Goal: Information Seeking & Learning: Learn about a topic

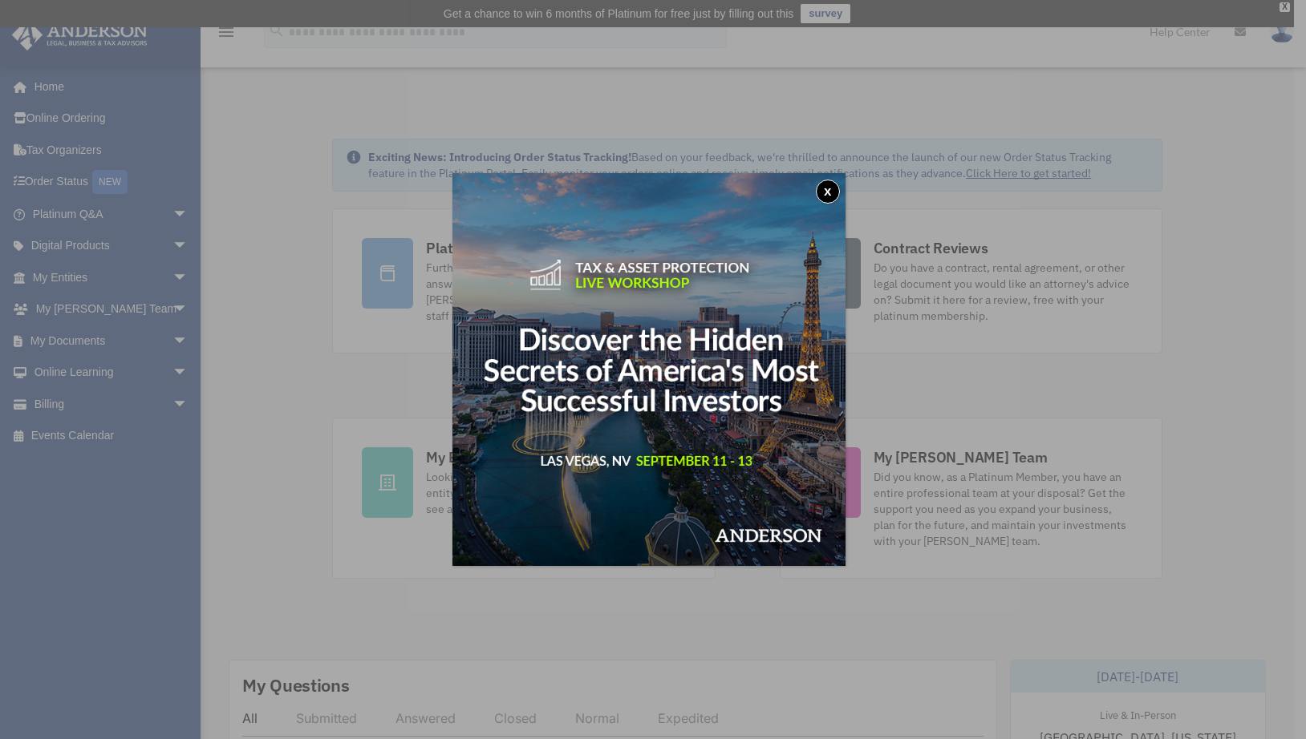
click at [831, 190] on button "x" at bounding box center [828, 192] width 24 height 24
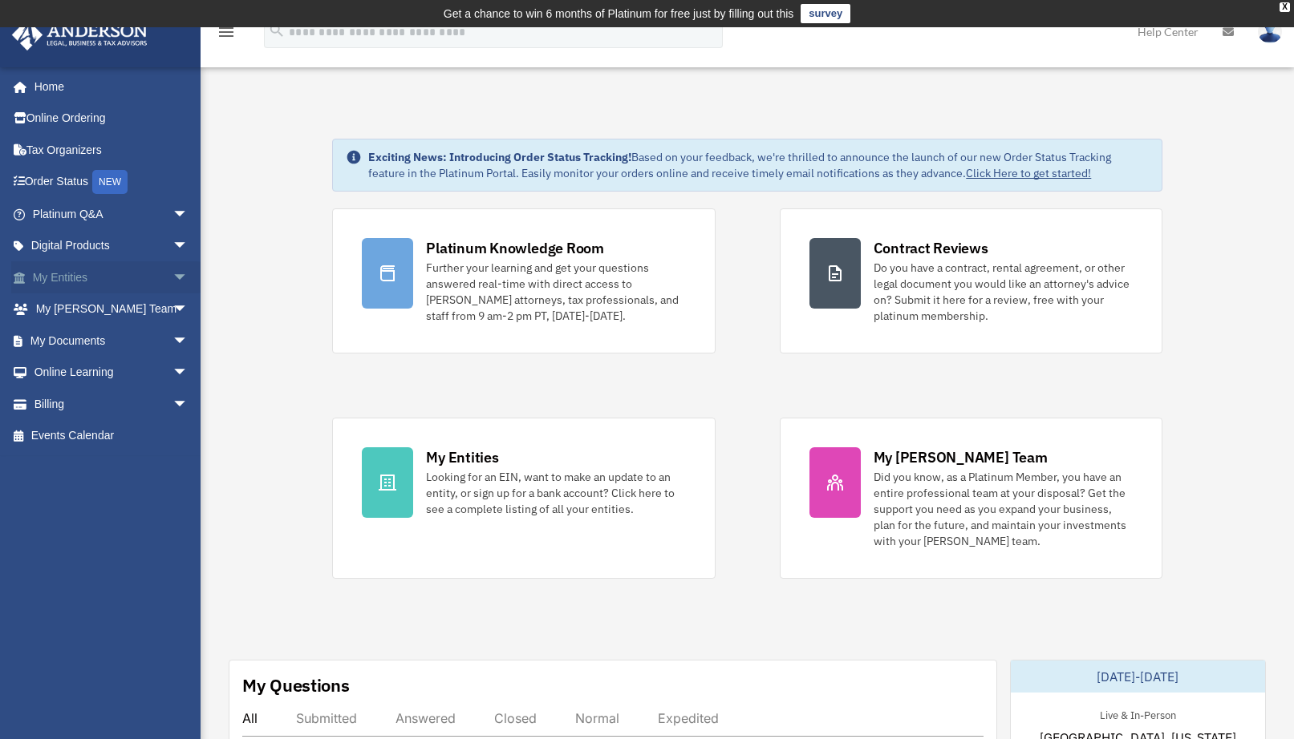
click at [93, 282] on link "My Entities arrow_drop_down" at bounding box center [111, 277] width 201 height 32
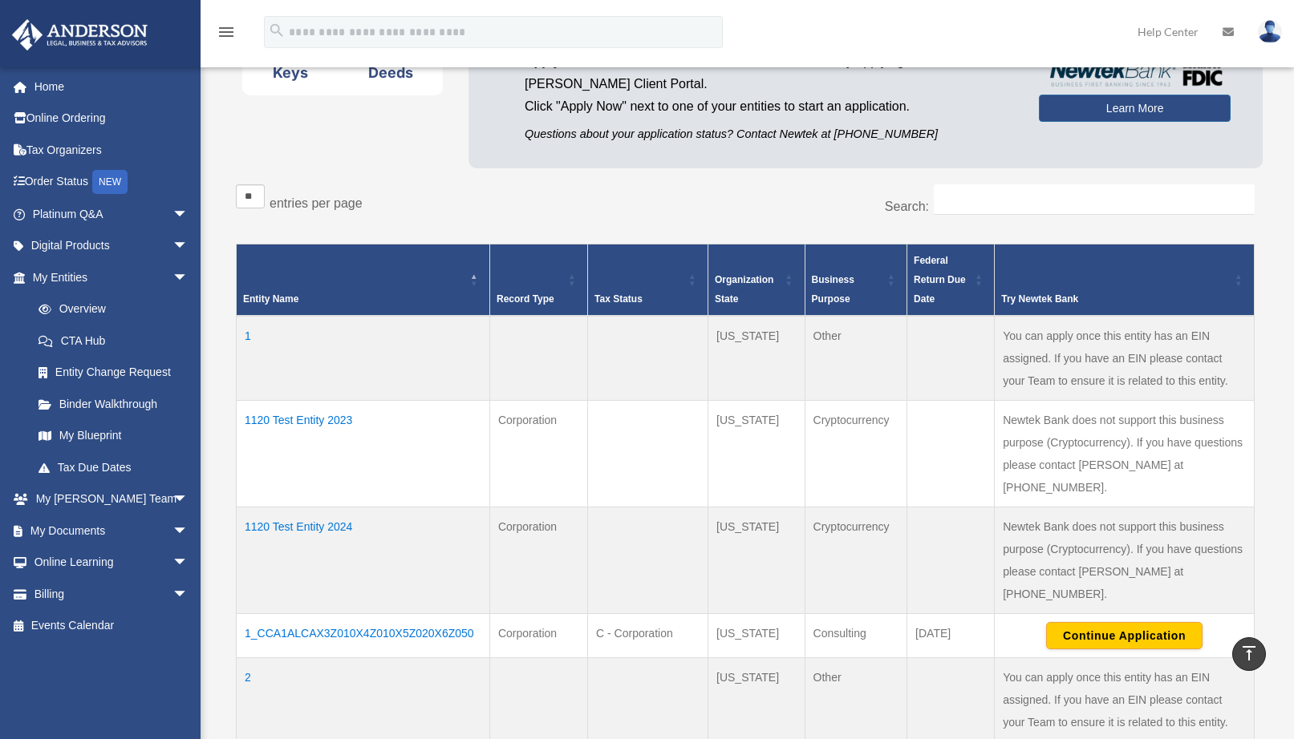
scroll to position [161, 0]
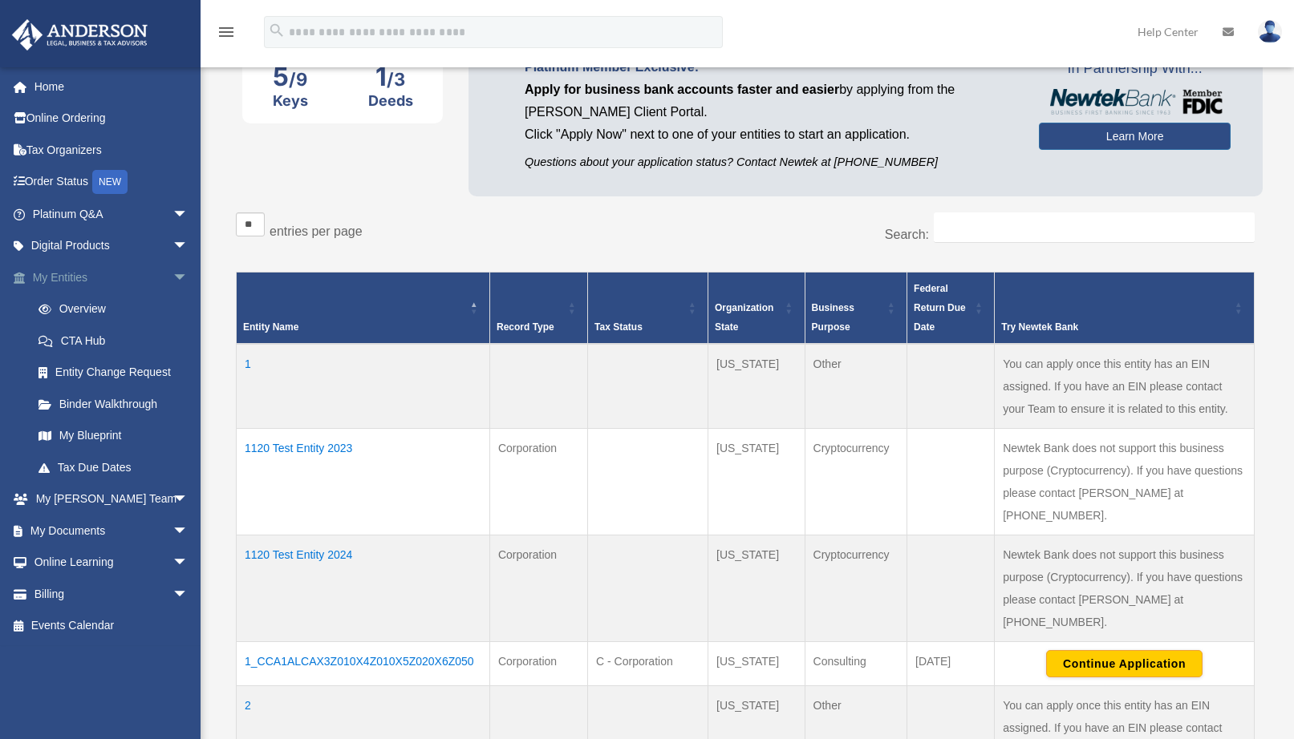
click at [172, 272] on span "arrow_drop_down" at bounding box center [188, 277] width 32 height 33
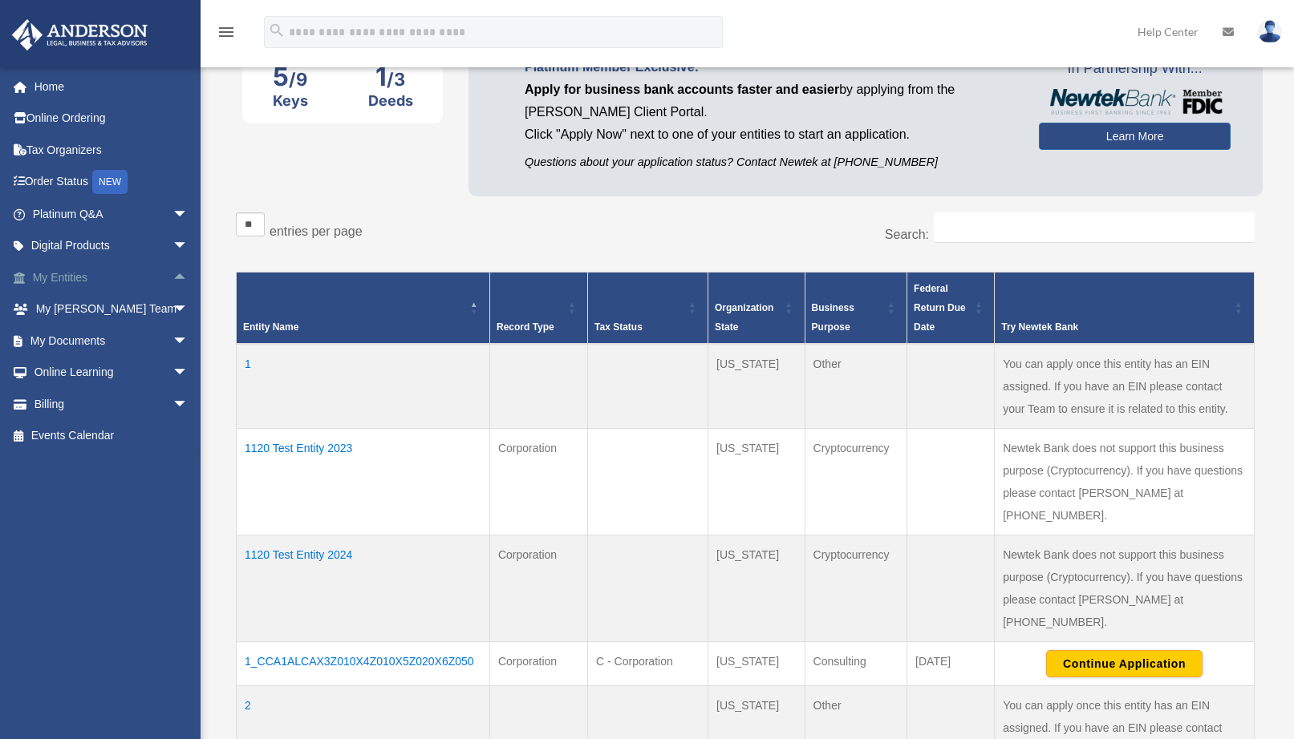
click at [172, 273] on span "arrow_drop_up" at bounding box center [188, 277] width 32 height 33
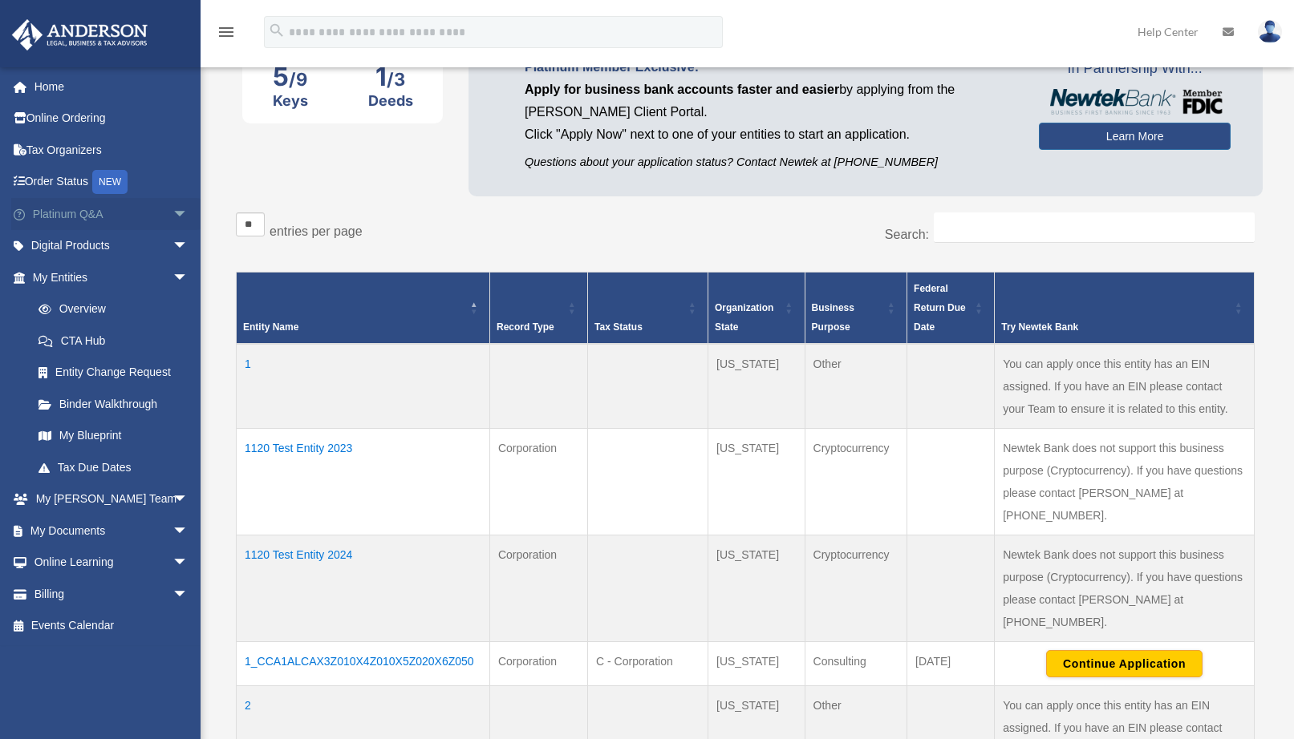
click at [172, 210] on span "arrow_drop_down" at bounding box center [188, 214] width 32 height 33
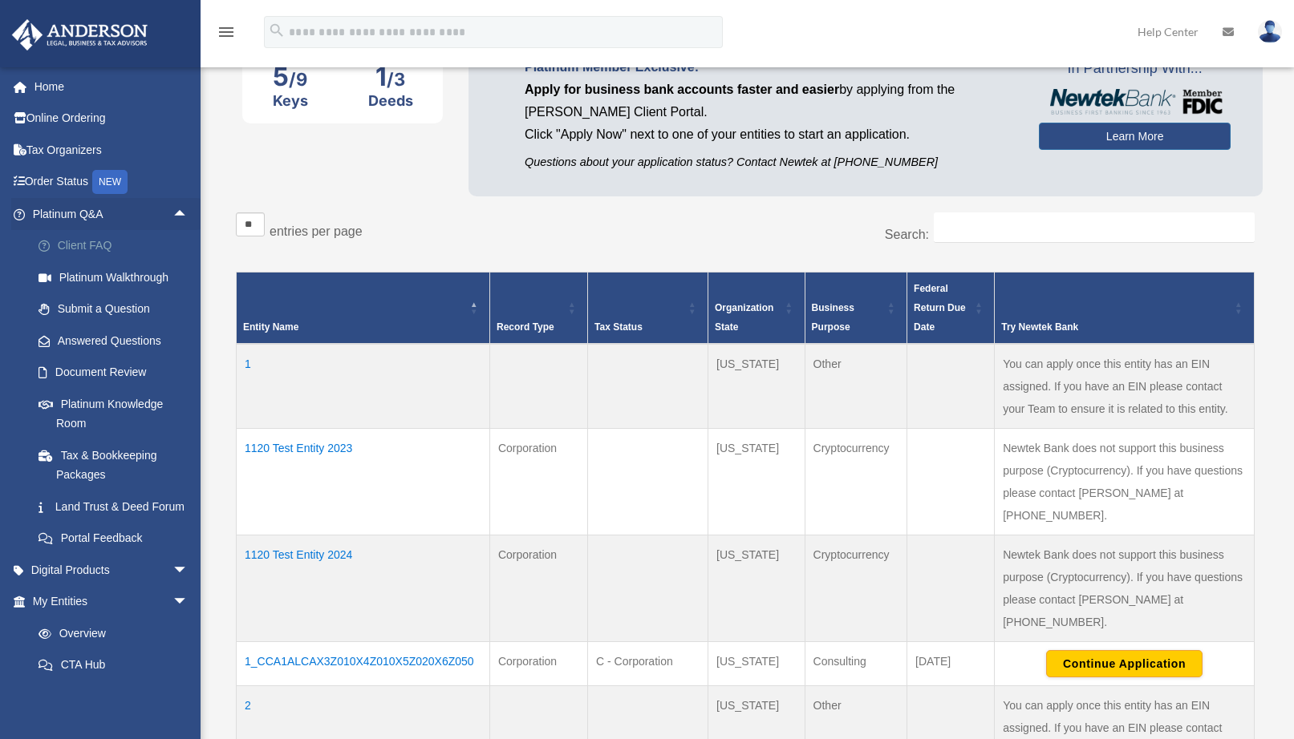
click at [65, 246] on link "Client FAQ" at bounding box center [117, 246] width 190 height 32
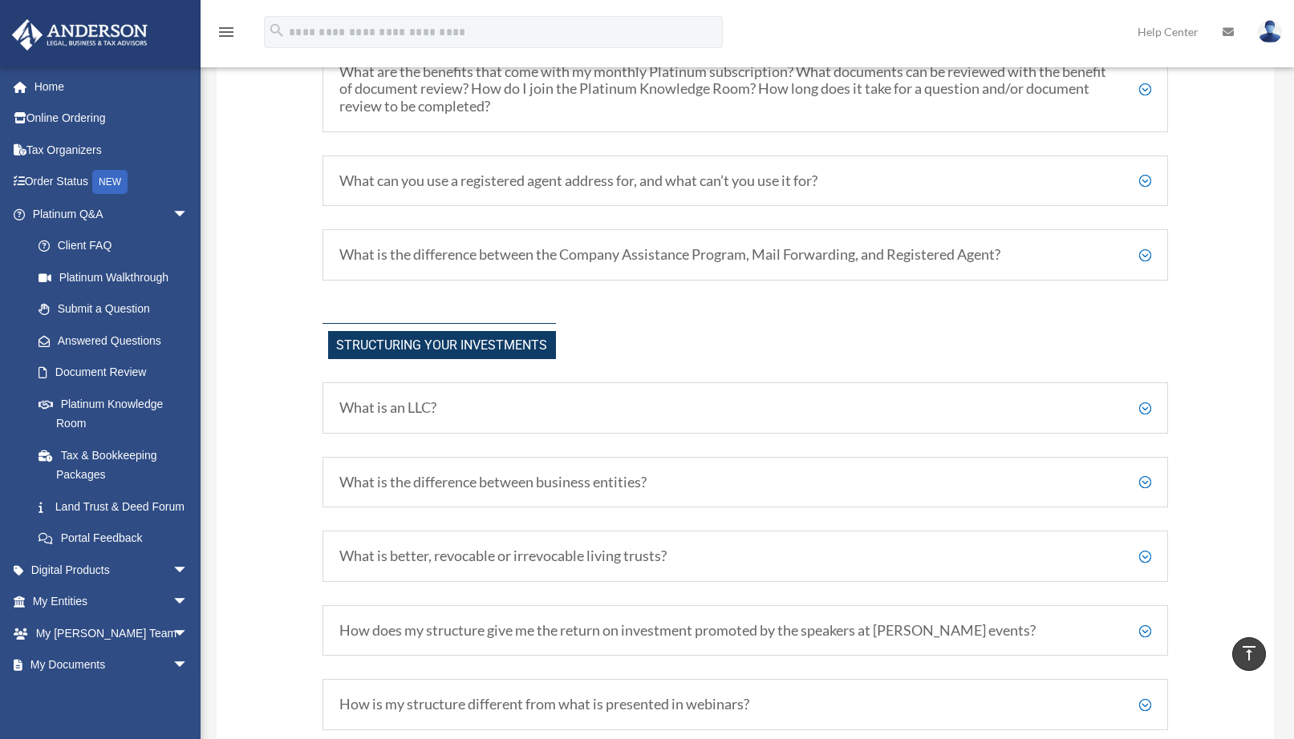
scroll to position [642, 0]
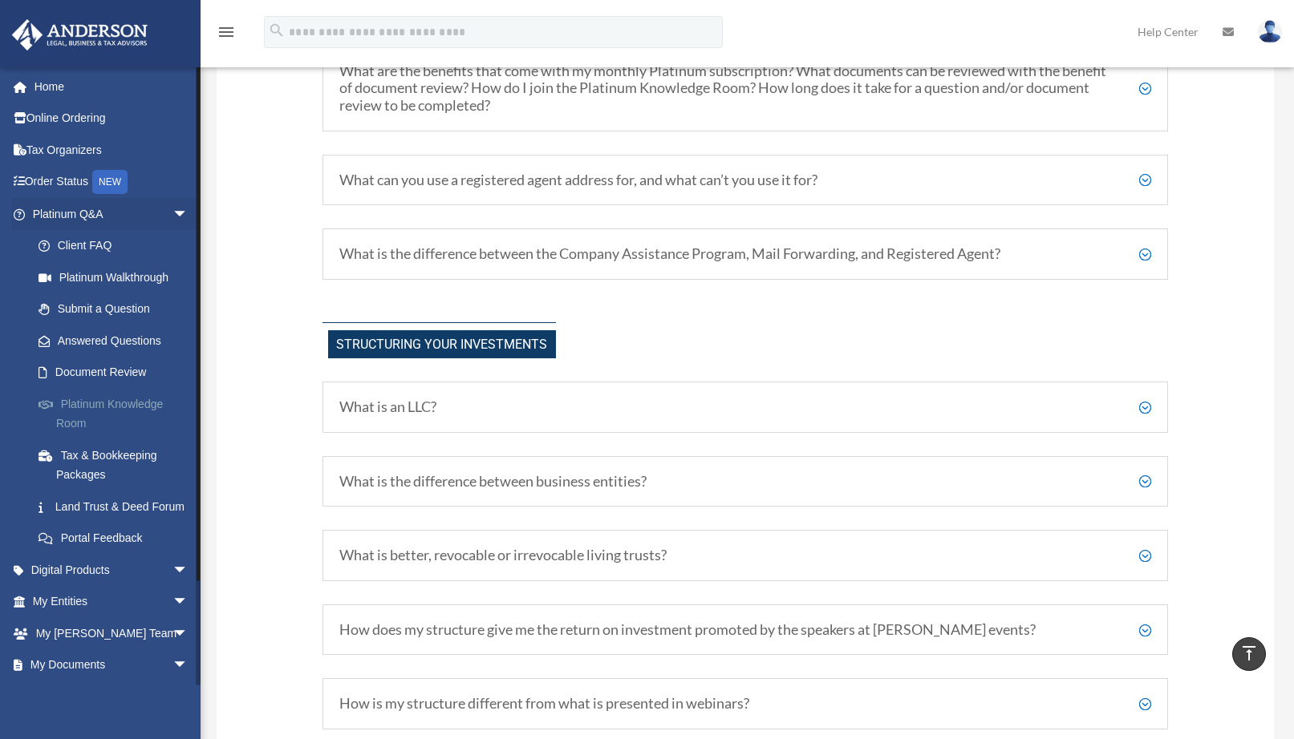
click at [62, 403] on link "Platinum Knowledge Room" at bounding box center [117, 413] width 190 height 51
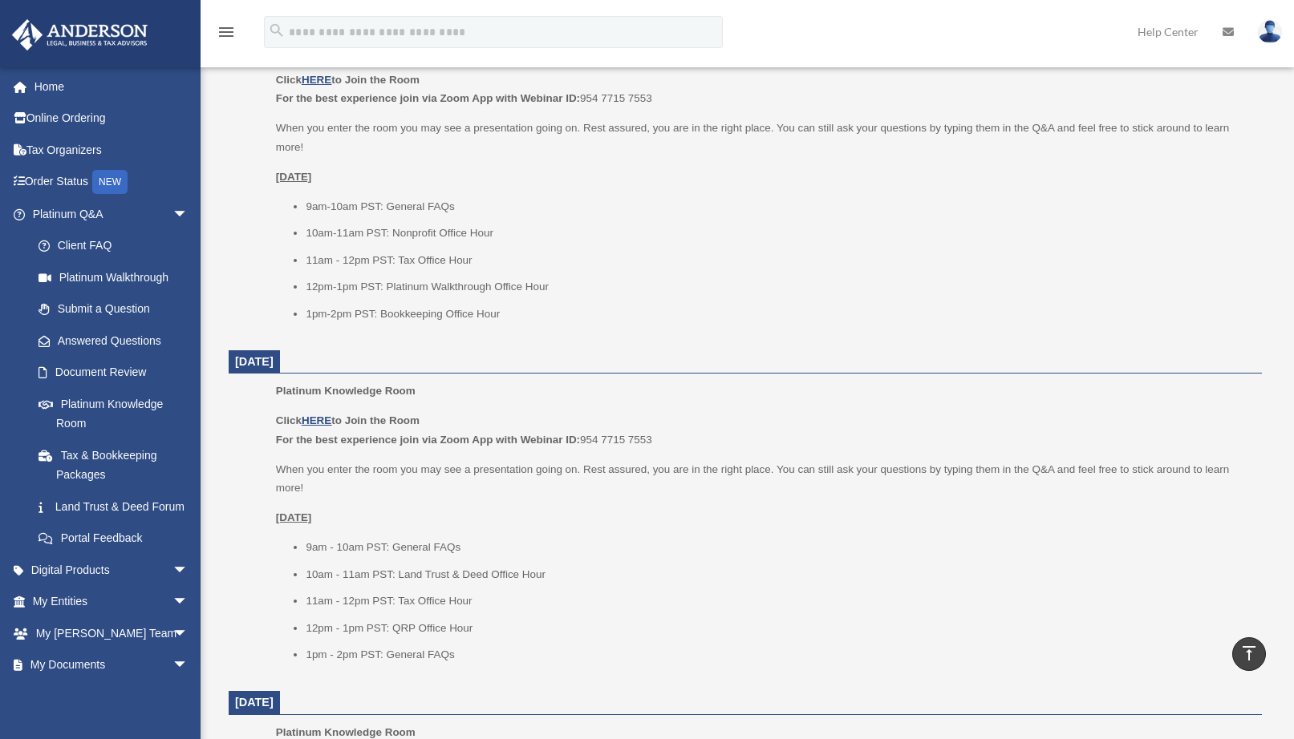
scroll to position [481, 0]
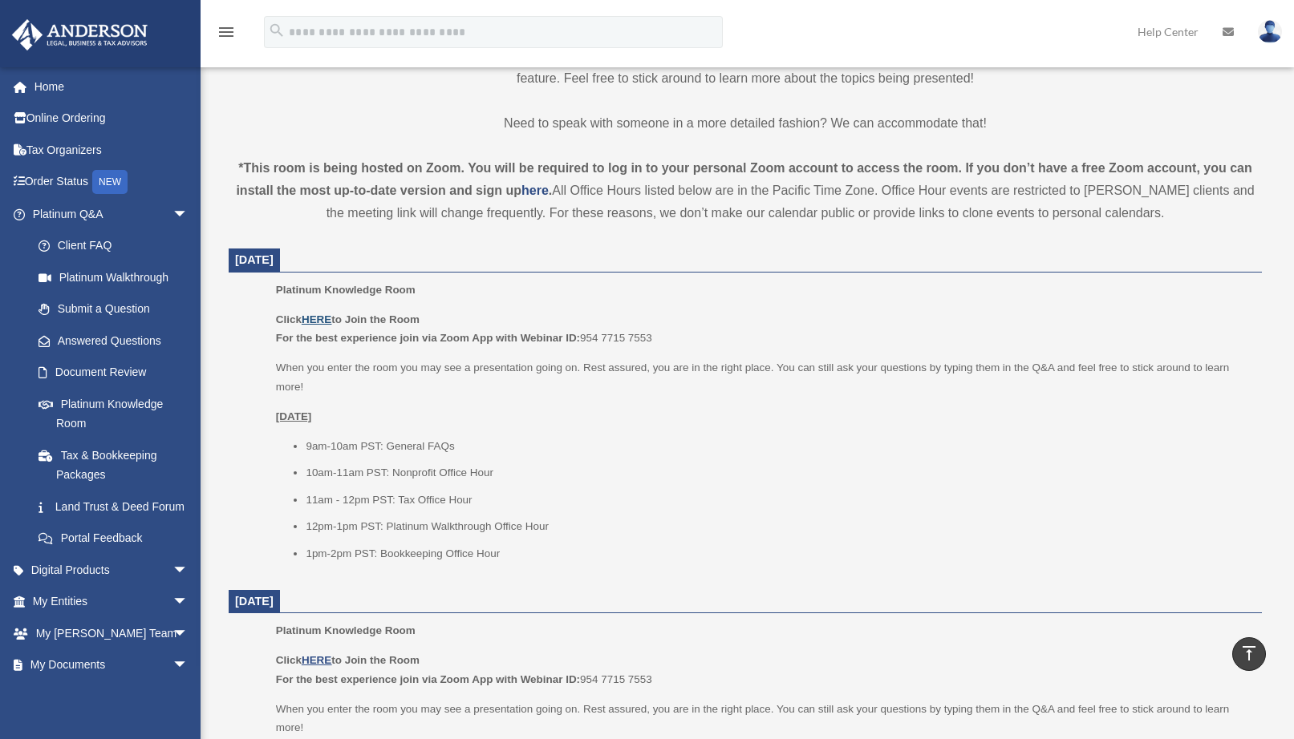
click at [321, 318] on u "HERE" at bounding box center [317, 320] width 30 height 12
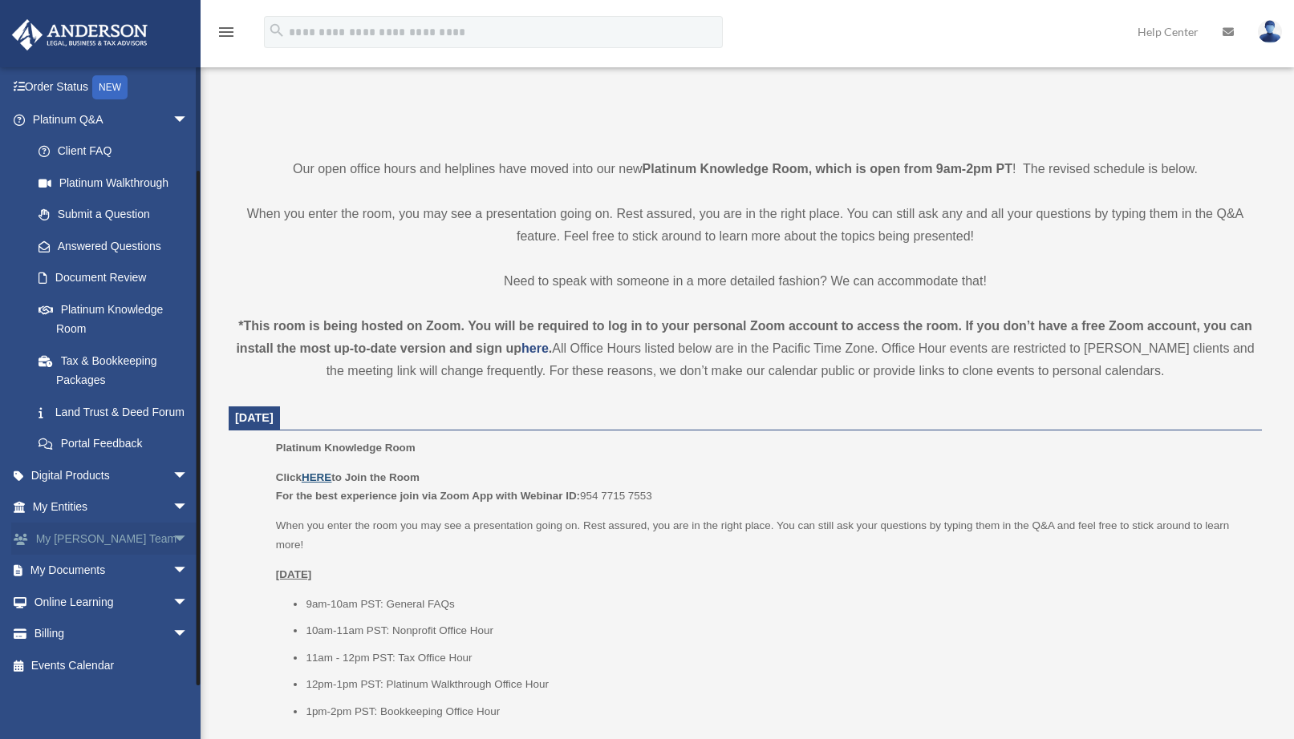
scroll to position [401, 0]
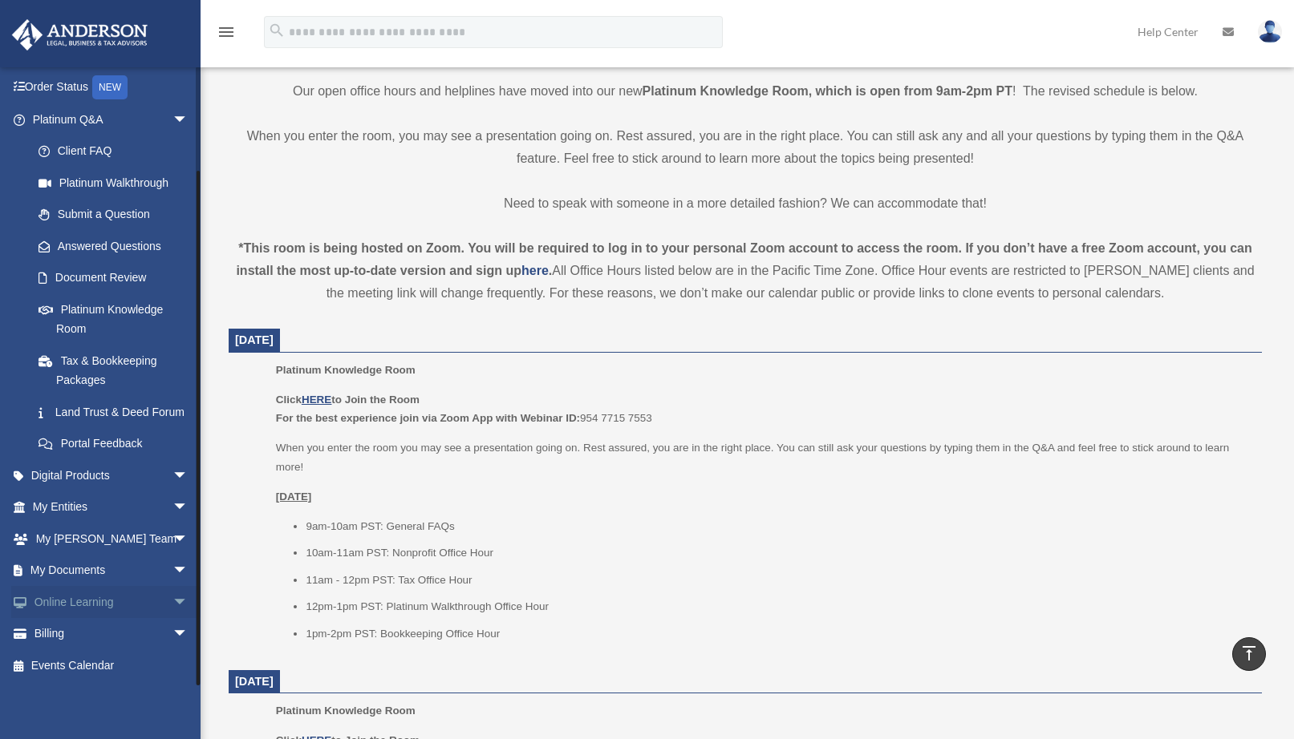
click at [92, 612] on link "Online Learning arrow_drop_down" at bounding box center [111, 602] width 201 height 32
click at [172, 597] on span "arrow_drop_down" at bounding box center [188, 602] width 32 height 33
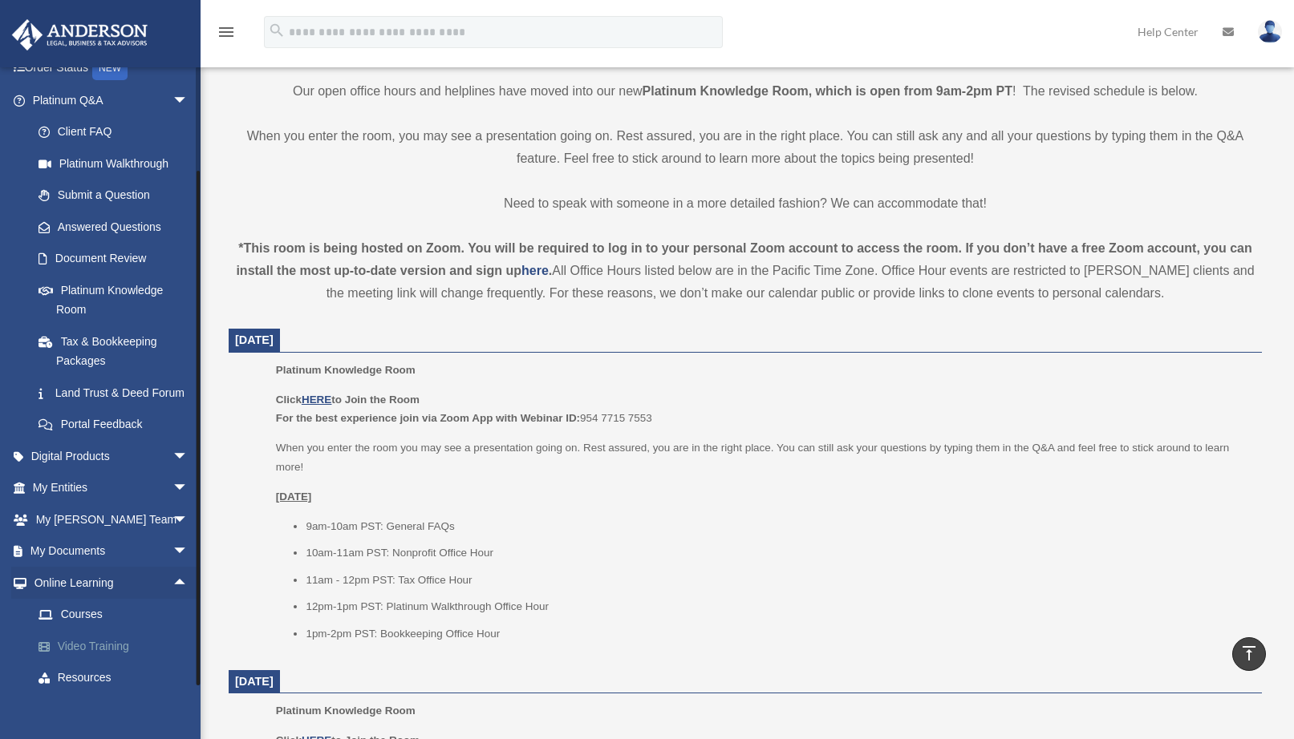
scroll to position [161, 0]
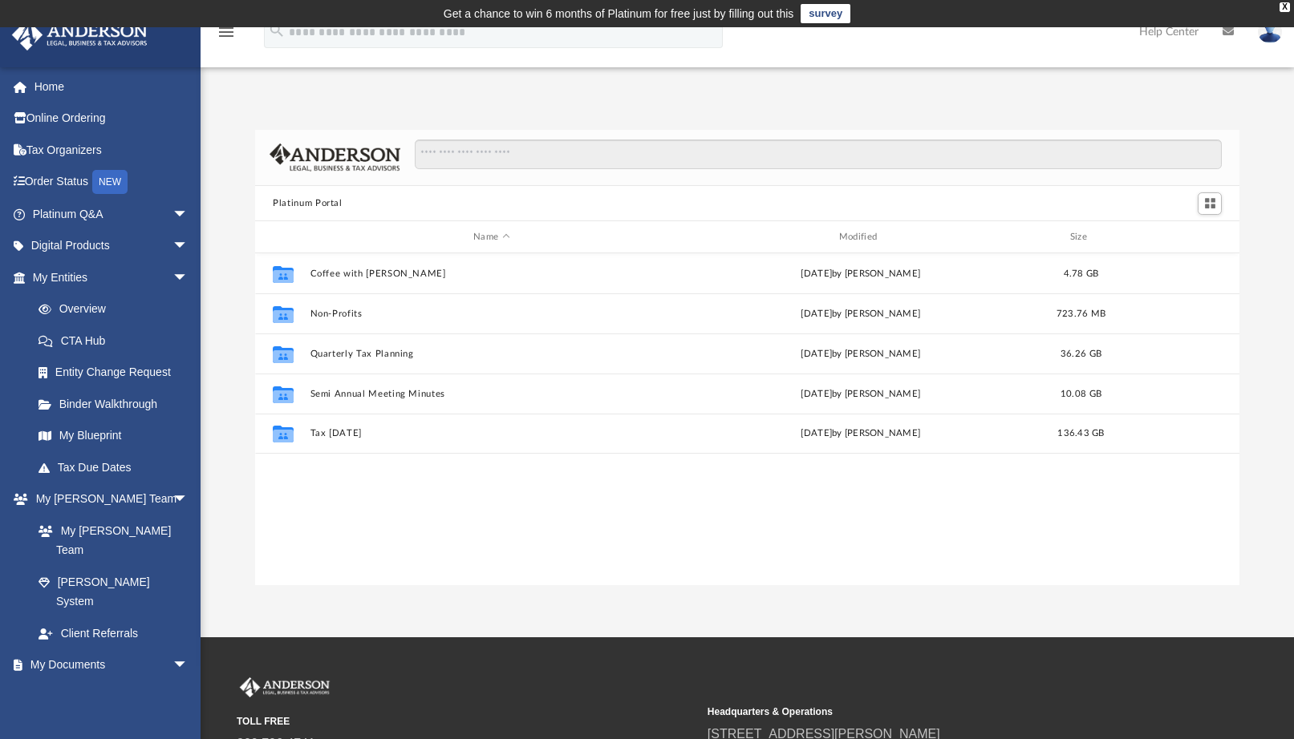
scroll to position [353, 971]
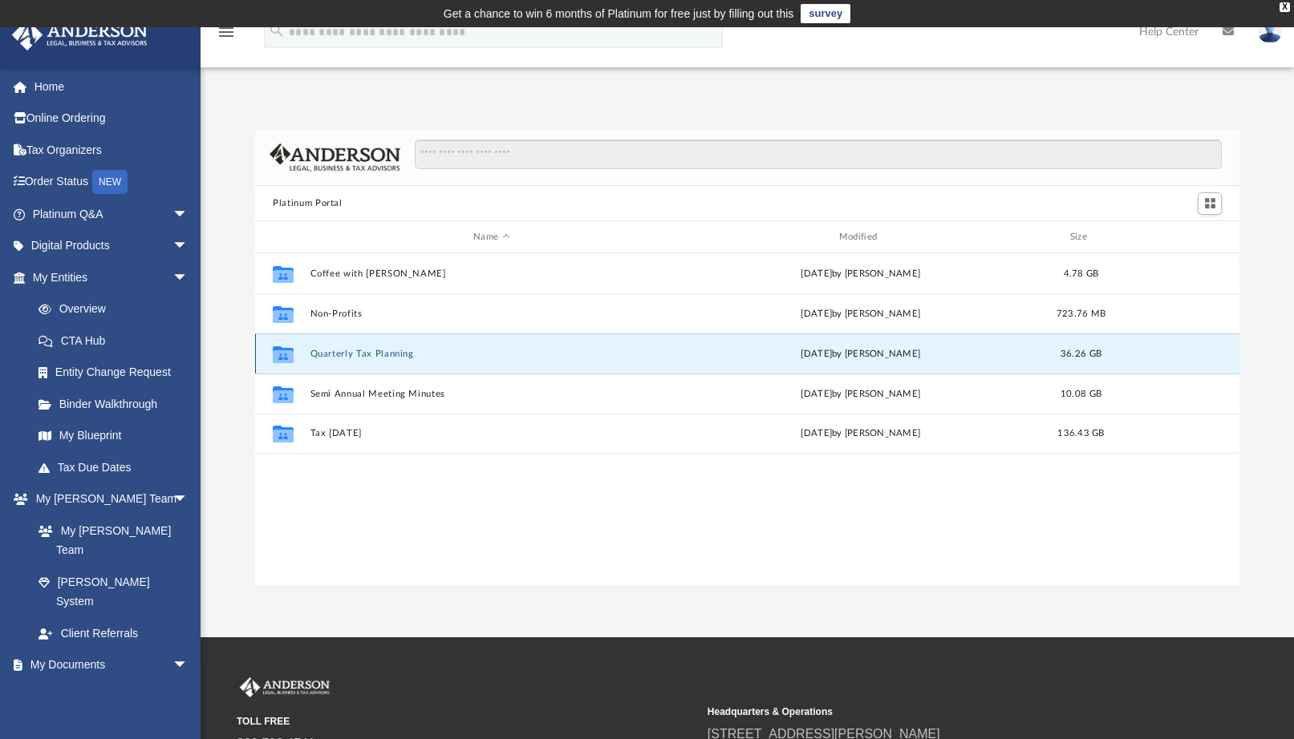
click at [338, 352] on button "Quarterly Tax Planning" at bounding box center [491, 354] width 363 height 10
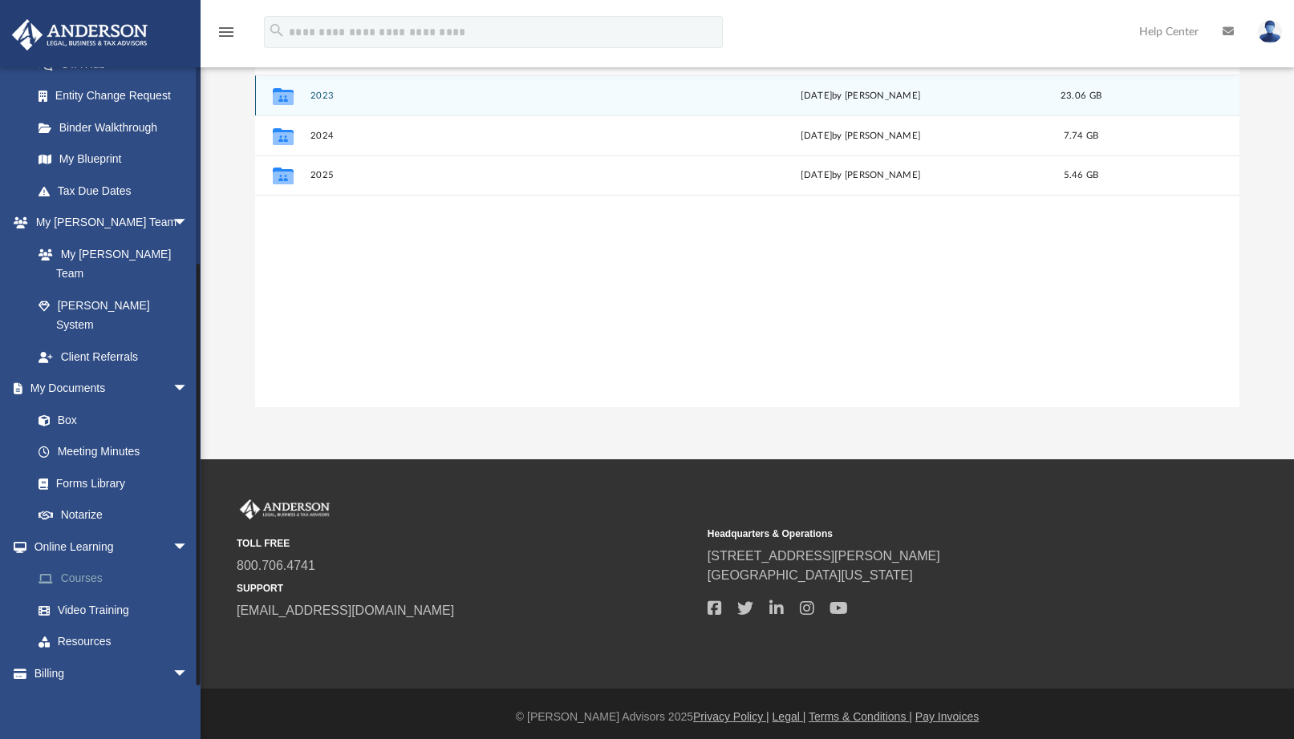
scroll to position [184, 0]
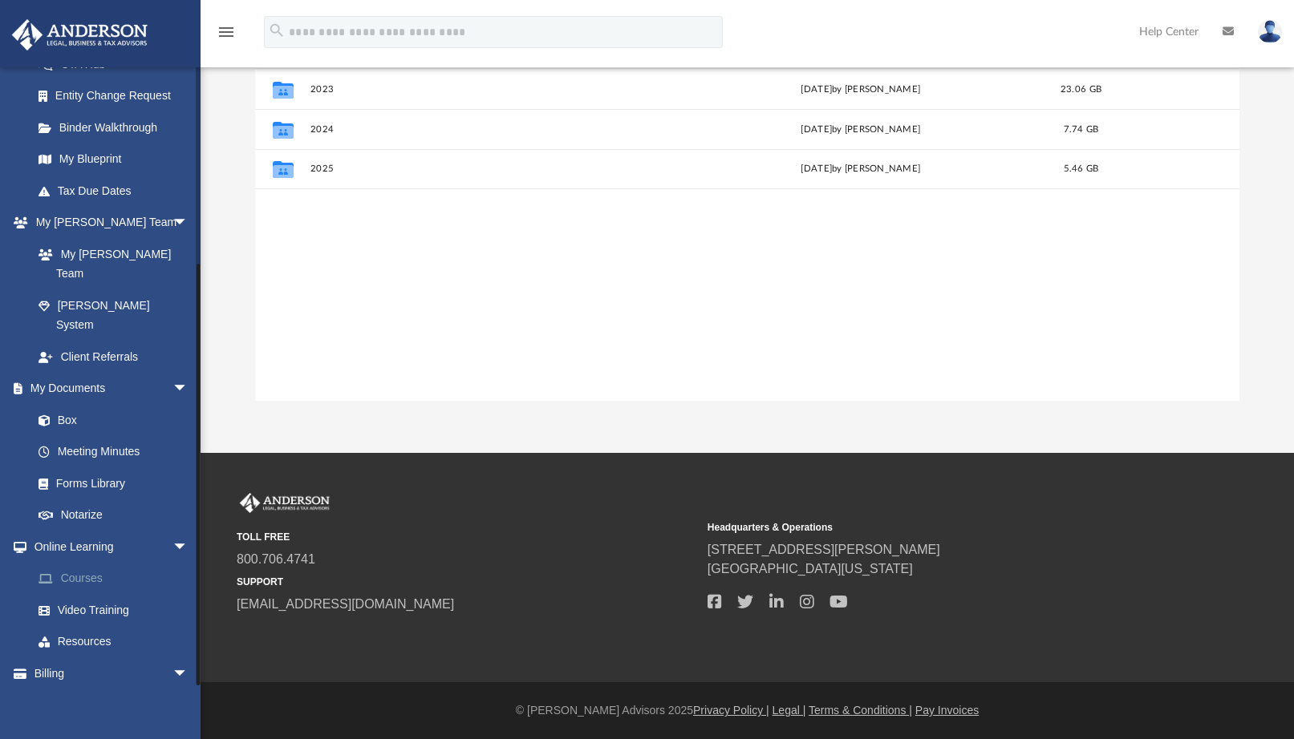
click at [85, 563] on link "Courses" at bounding box center [117, 579] width 190 height 32
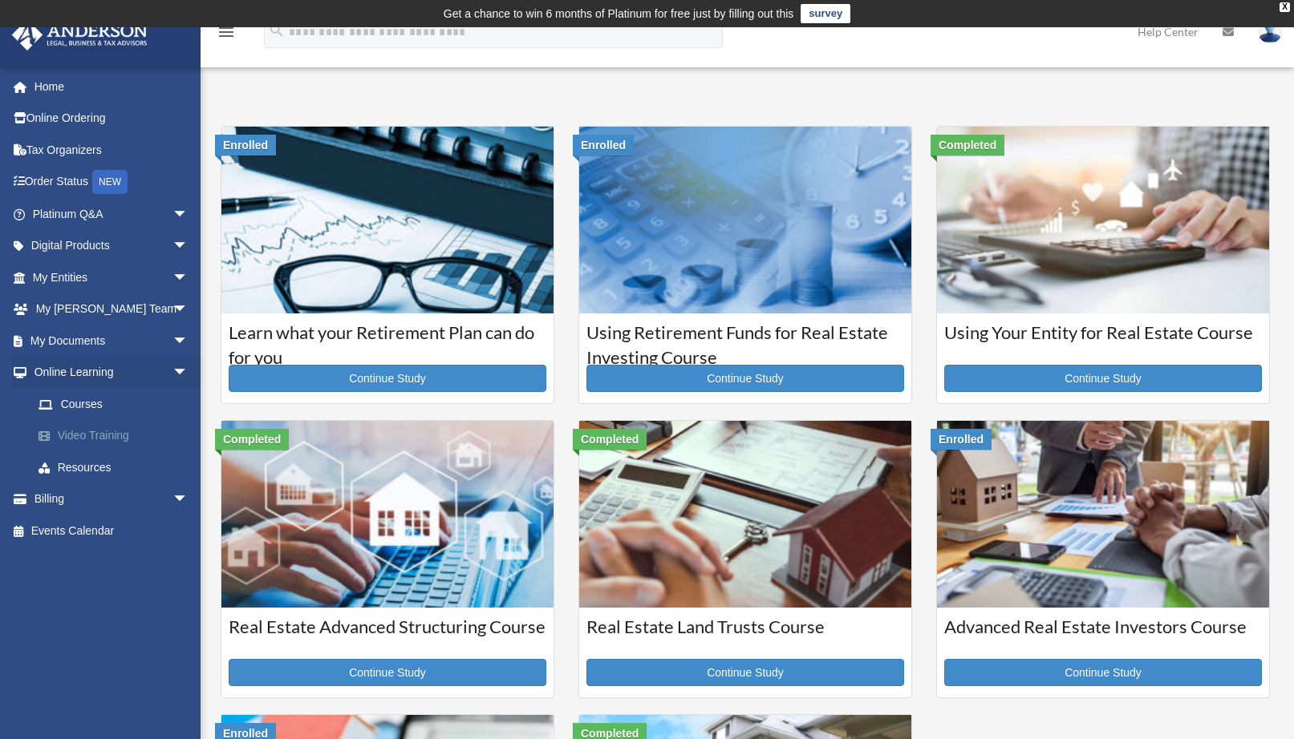
click at [86, 434] on link "Video Training" at bounding box center [117, 436] width 190 height 32
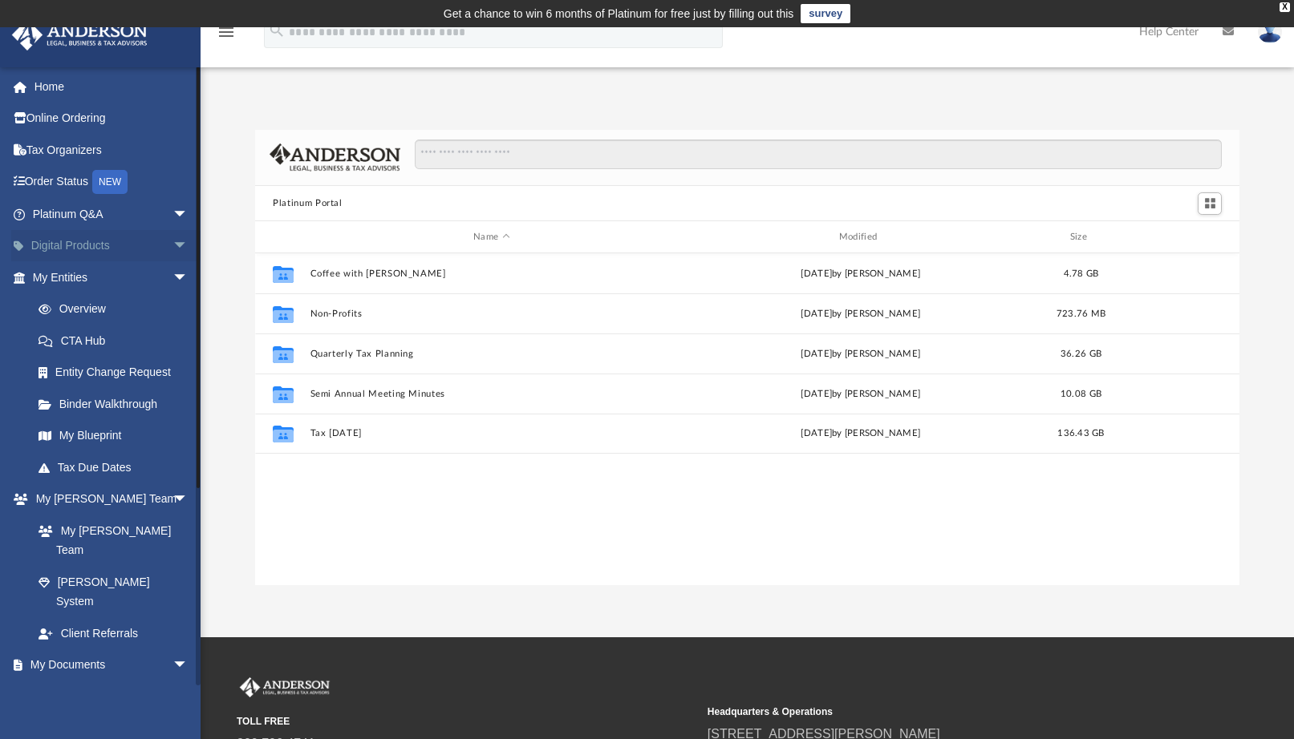
click at [172, 246] on span "arrow_drop_down" at bounding box center [188, 246] width 32 height 33
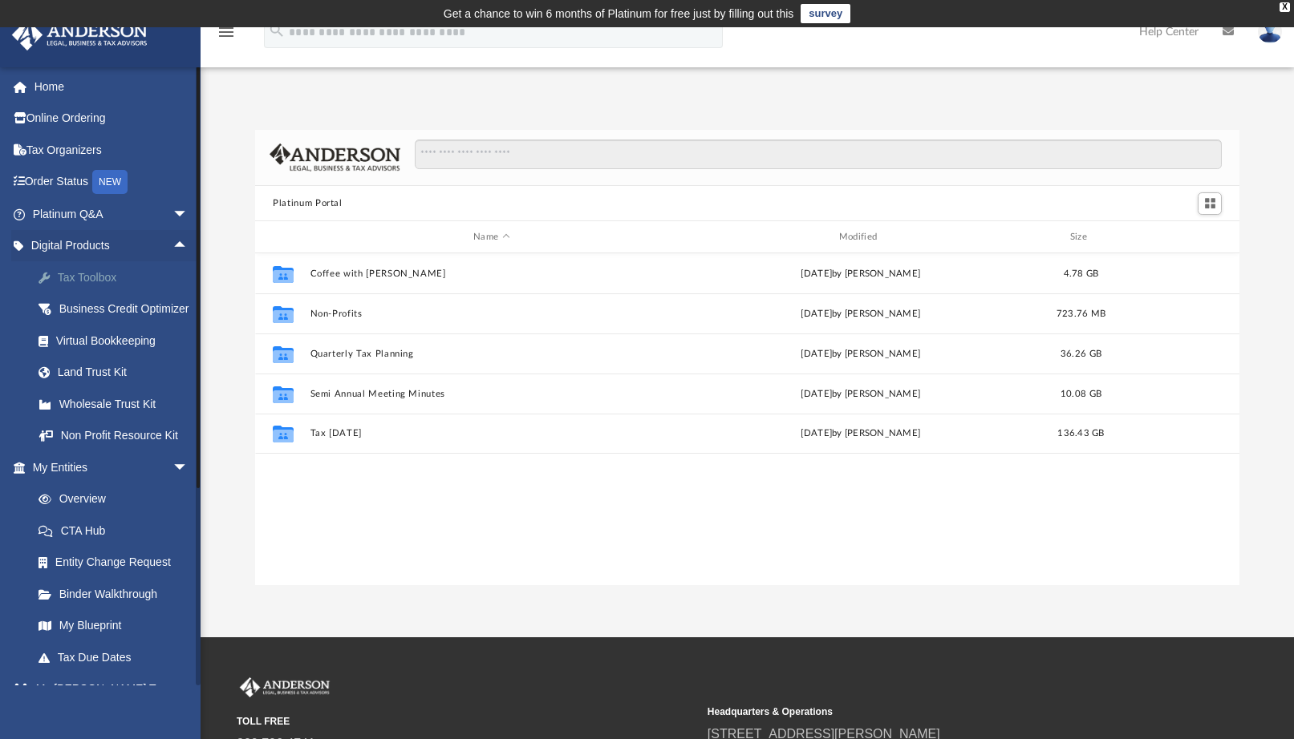
click at [83, 273] on div "Tax Toolbox" at bounding box center [124, 278] width 136 height 20
